Goal: Information Seeking & Learning: Learn about a topic

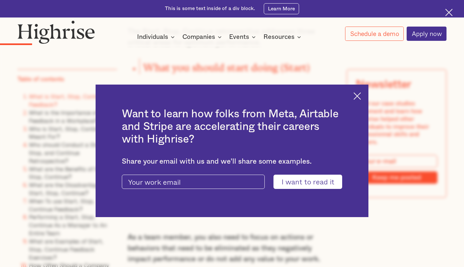
scroll to position [733, 0]
click at [356, 102] on div "Want to learn how folks from Meta, Airtable and Stripe are accelerating their c…" at bounding box center [232, 151] width 272 height 132
click at [356, 96] on img at bounding box center [356, 95] width 7 height 7
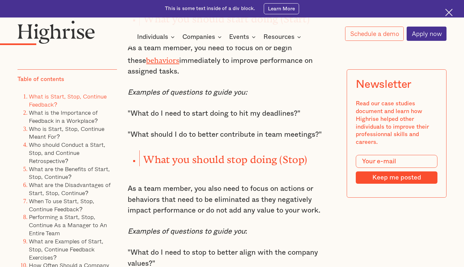
scroll to position [782, 0]
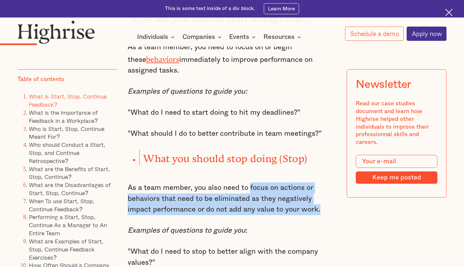
drag, startPoint x: 251, startPoint y: 176, endPoint x: 297, endPoint y: 196, distance: 50.1
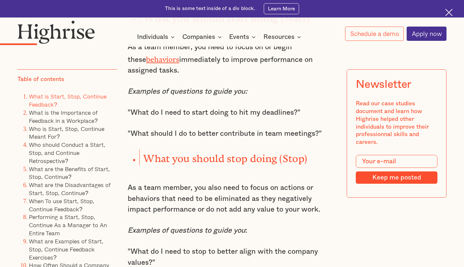
click at [172, 246] on p ""What do I need to stop to better align with the company values?"" at bounding box center [232, 257] width 208 height 22
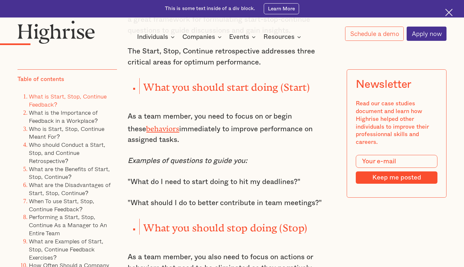
scroll to position [712, 0]
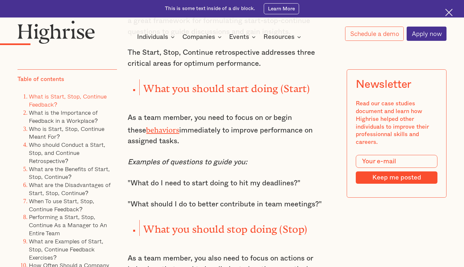
drag, startPoint x: 274, startPoint y: 111, endPoint x: 247, endPoint y: 126, distance: 31.1
click at [247, 126] on p "As a team member, you need to focus on or begin these behaviors immediately to …" at bounding box center [232, 129] width 208 height 34
copy p "begin these behaviors immediately to improve performance on assigned tasks."
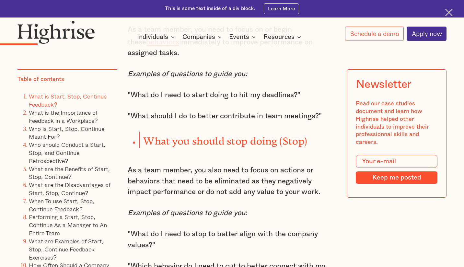
scroll to position [809, 0]
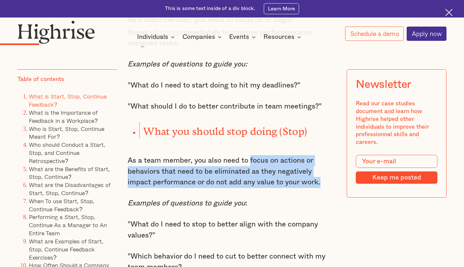
drag, startPoint x: 251, startPoint y: 149, endPoint x: 302, endPoint y: 166, distance: 53.9
click at [302, 166] on p "As a team member, you also need to focus on actions or behaviors that need to b…" at bounding box center [232, 171] width 208 height 33
copy p "focus on actions or behaviors that need to be eliminated as they negatively imp…"
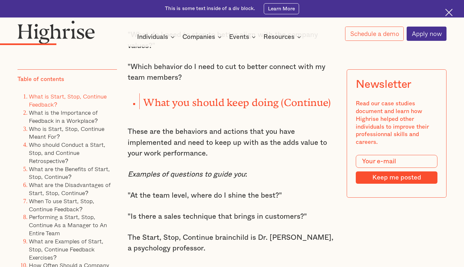
scroll to position [1006, 0]
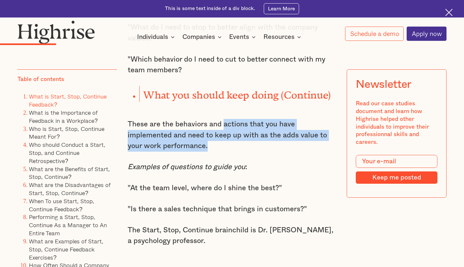
drag, startPoint x: 223, startPoint y: 109, endPoint x: 223, endPoint y: 128, distance: 18.8
click at [223, 128] on p "These are the behaviors and actions that you have implemented and need to keep …" at bounding box center [232, 135] width 208 height 33
copy p "actions that you have implemented and need to keep up with as the adds value to…"
